Goal: Entertainment & Leisure: Consume media (video, audio)

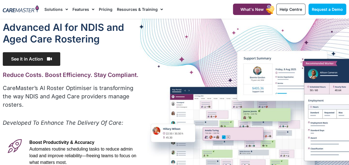
click at [35, 57] on span "See it in Action" at bounding box center [31, 59] width 57 height 14
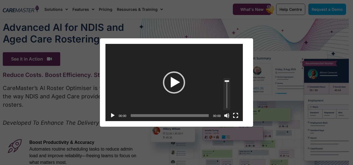
click at [226, 105] on link "Use Up/Down Arrow keys to increase or decrease volume." at bounding box center [226, 94] width 7 height 32
drag, startPoint x: 226, startPoint y: 105, endPoint x: 220, endPoint y: 119, distance: 15.4
click at [221, 119] on div "00:00 00:00 00:00 Use Up/Down Arrow keys to increase or decrease volume." at bounding box center [174, 115] width 138 height 11
drag, startPoint x: 180, startPoint y: 83, endPoint x: 178, endPoint y: 89, distance: 6.9
click at [179, 83] on div "Play" at bounding box center [174, 82] width 22 height 22
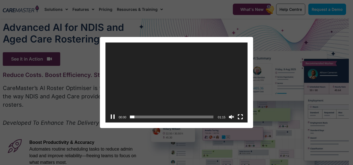
click at [142, 115] on div "00:00" at bounding box center [172, 116] width 83 height 11
drag, startPoint x: 143, startPoint y: 117, endPoint x: 152, endPoint y: 118, distance: 9.8
click at [144, 117] on span "00:10" at bounding box center [172, 116] width 83 height 3
click at [160, 117] on span "00:26" at bounding box center [172, 116] width 83 height 3
click at [185, 117] on span "00:49" at bounding box center [172, 116] width 83 height 3
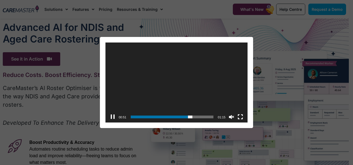
drag, startPoint x: 260, startPoint y: 96, endPoint x: 249, endPoint y: 125, distance: 30.9
click at [261, 98] on div "Video Player [URL][DOMAIN_NAME] 00:51 01:05 01:15 Use Up/Down Arrow keys to inc…" at bounding box center [176, 82] width 349 height 91
